Goal: Answer question/provide support: Share knowledge or assist other users

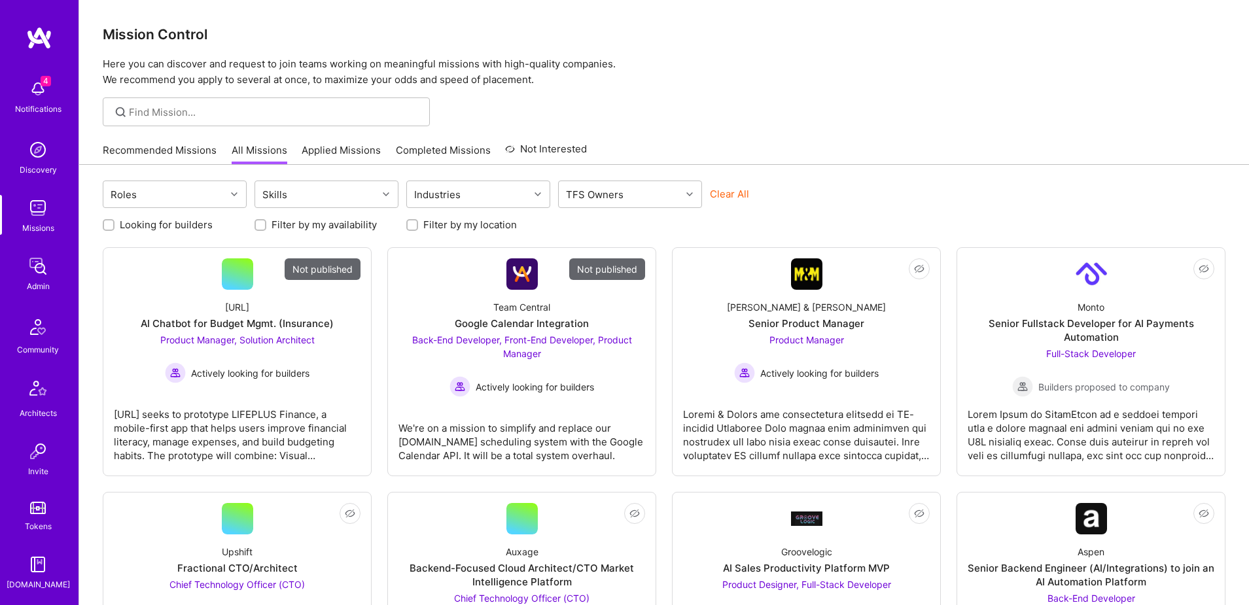
scroll to position [230, 0]
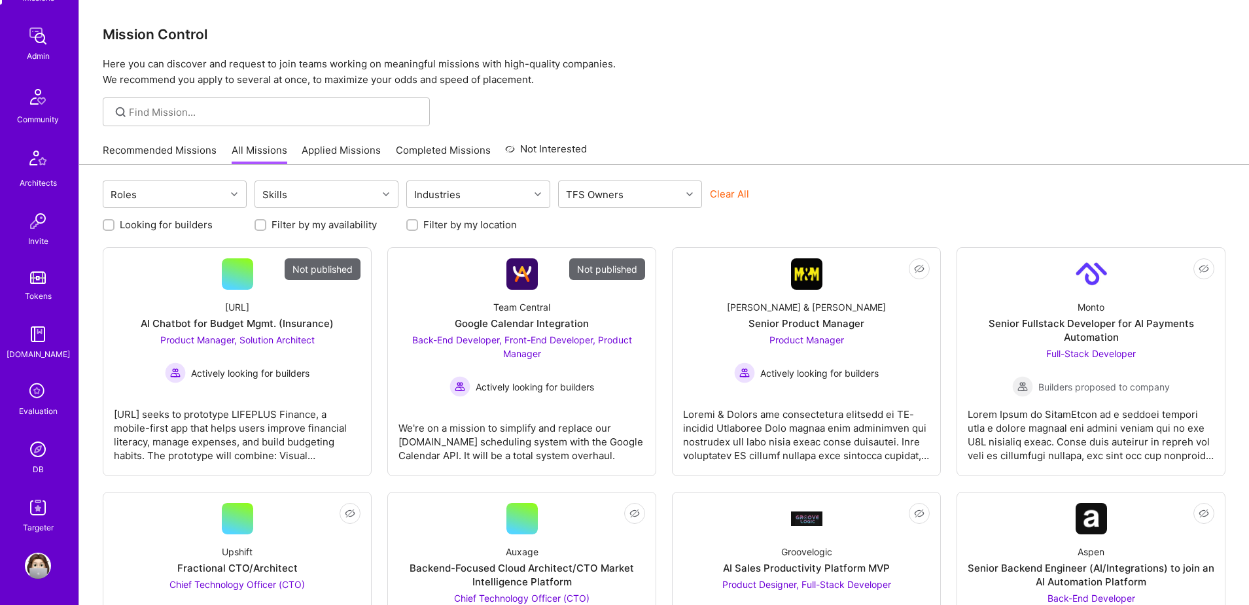
click at [35, 442] on img at bounding box center [38, 450] width 26 height 26
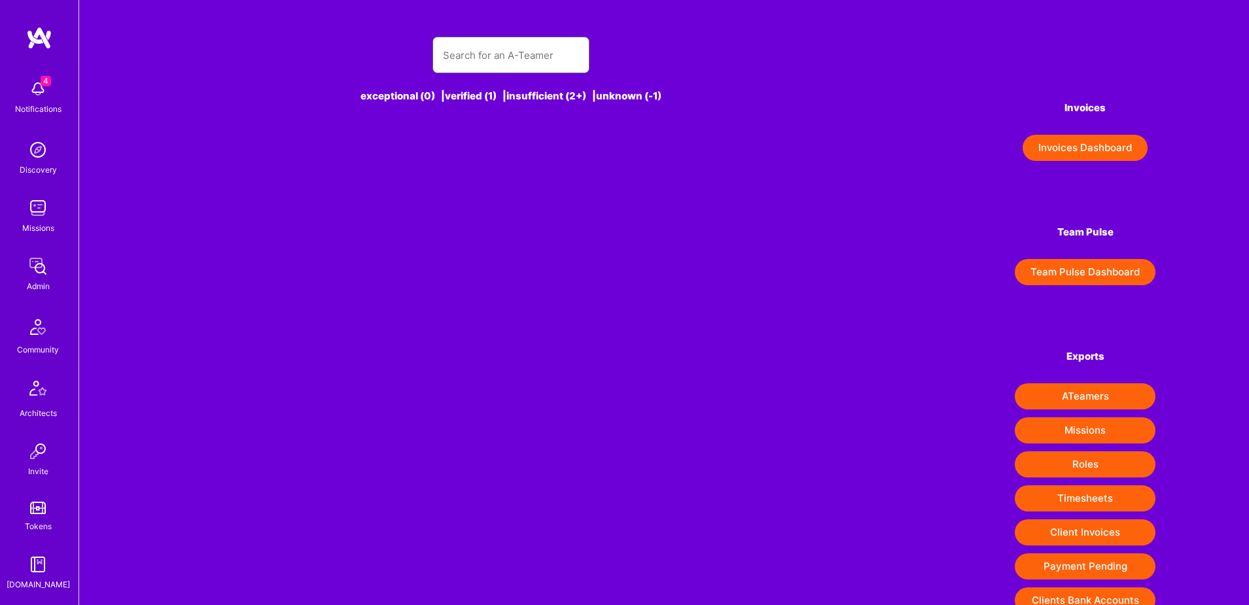
click at [501, 56] on input "text" at bounding box center [511, 55] width 136 height 33
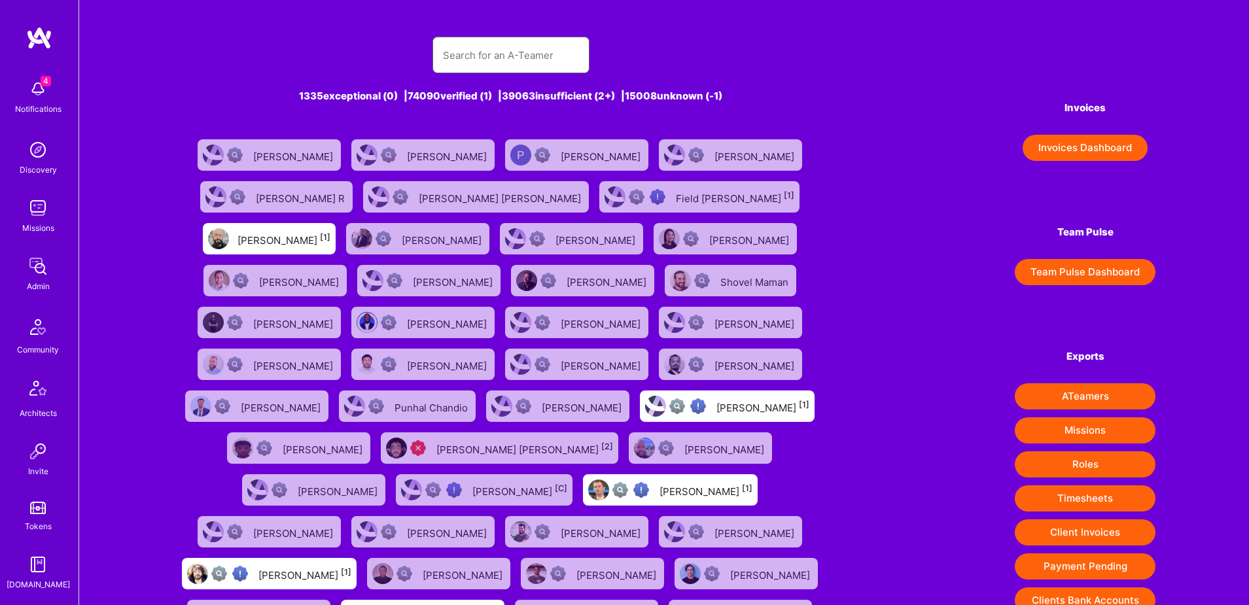
paste input "kbjoshi85@gmail.com"
type input "kbjoshi85@gmail.com"
paste input "kbjoshi85@gmail.com"
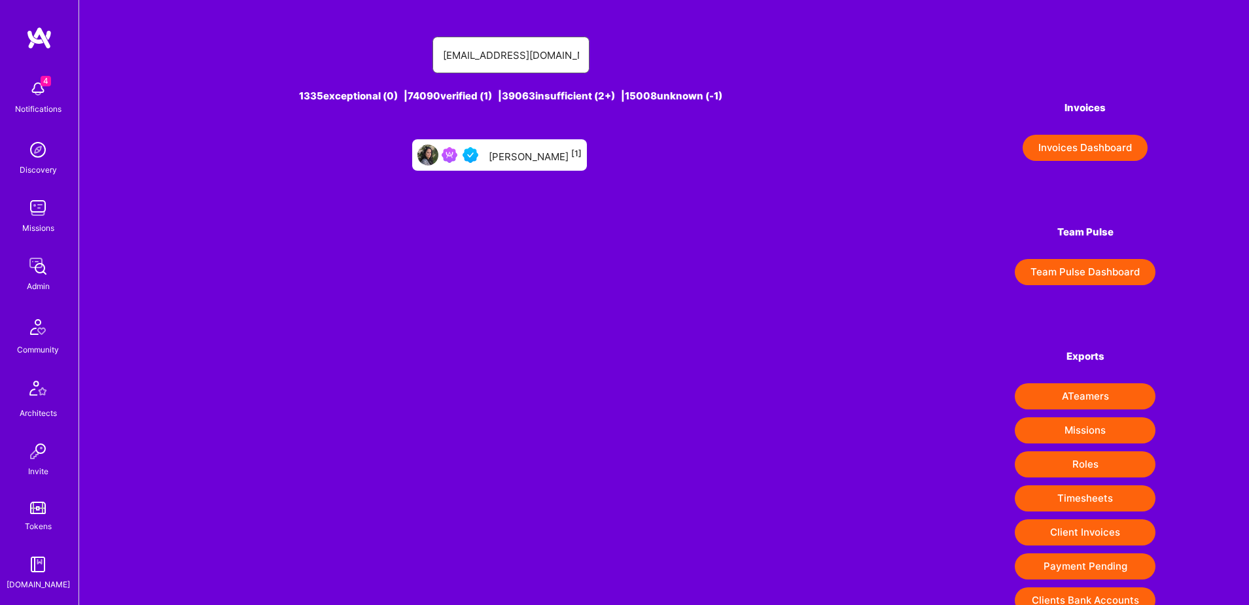
type input "kbjoshi85@gmail.com"
click at [518, 153] on div "Kunal Pandya [1]" at bounding box center [535, 155] width 93 height 17
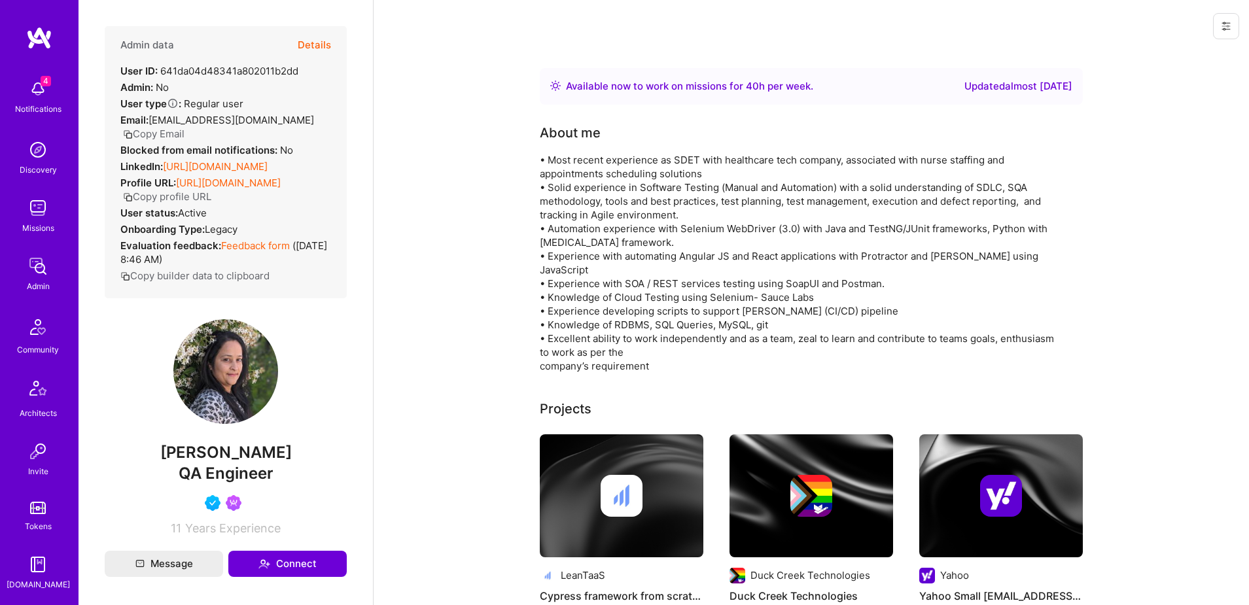
click at [1238, 26] on button at bounding box center [1226, 26] width 26 height 26
click at [1194, 55] on button "Login as Kunal" at bounding box center [1178, 55] width 121 height 33
